Goal: Information Seeking & Learning: Learn about a topic

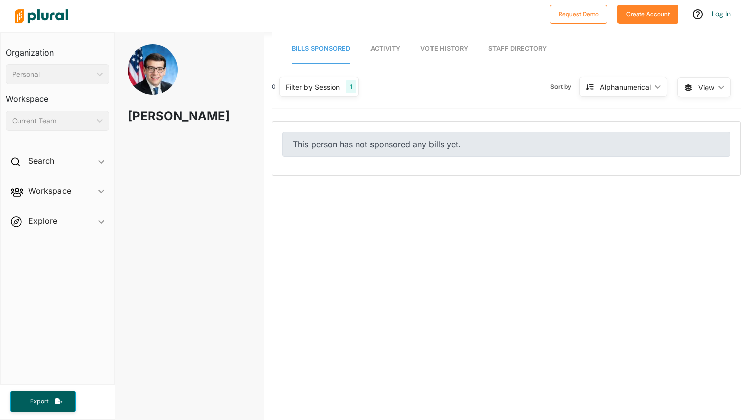
click at [386, 50] on span "Activity" at bounding box center [386, 49] width 30 height 8
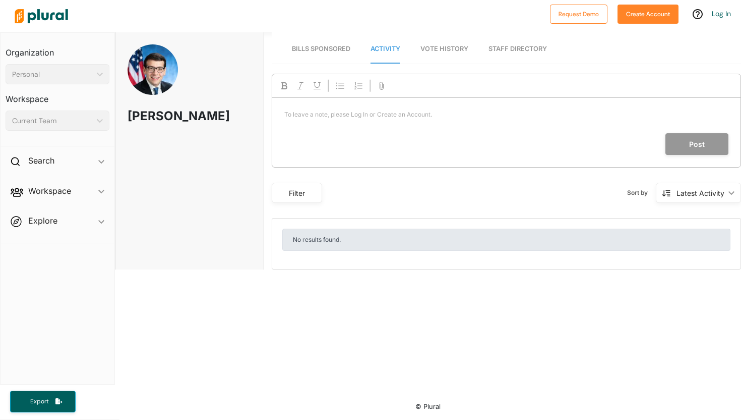
click at [443, 47] on span "Vote History" at bounding box center [445, 49] width 48 height 8
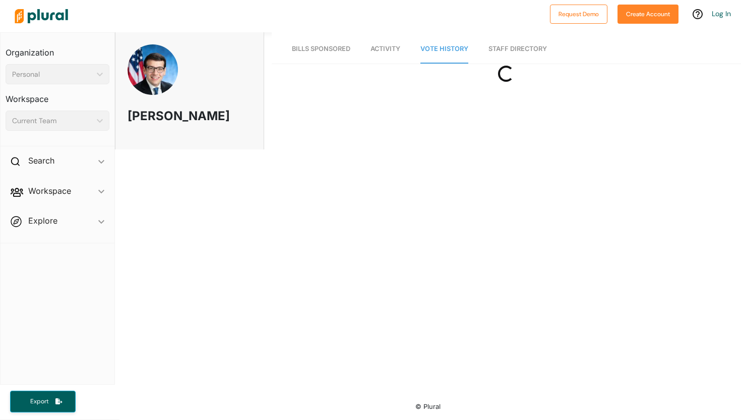
click at [500, 51] on link "Staff Directory" at bounding box center [518, 49] width 59 height 29
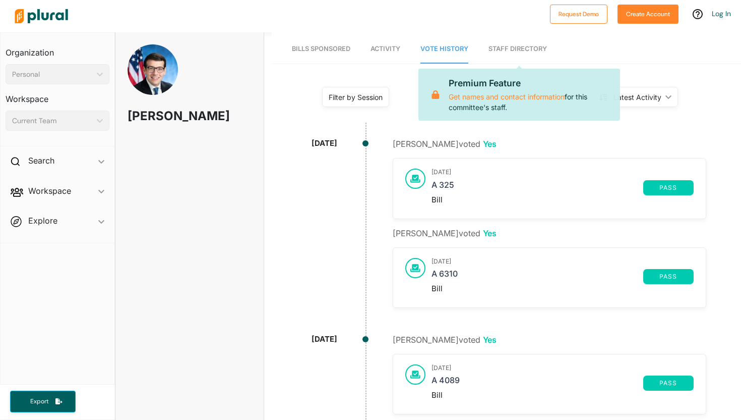
click at [334, 49] on span "Bills Sponsored" at bounding box center [321, 49] width 59 height 8
